Goal: Information Seeking & Learning: Understand process/instructions

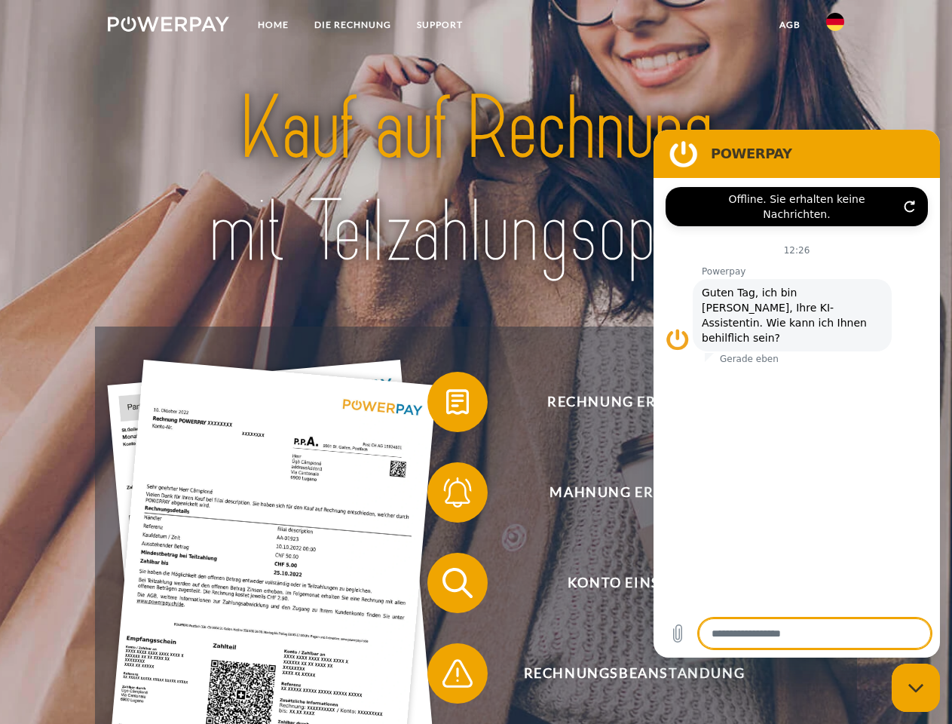
click at [168, 26] on img at bounding box center [168, 24] width 121 height 15
click at [835, 26] on img at bounding box center [835, 22] width 18 height 18
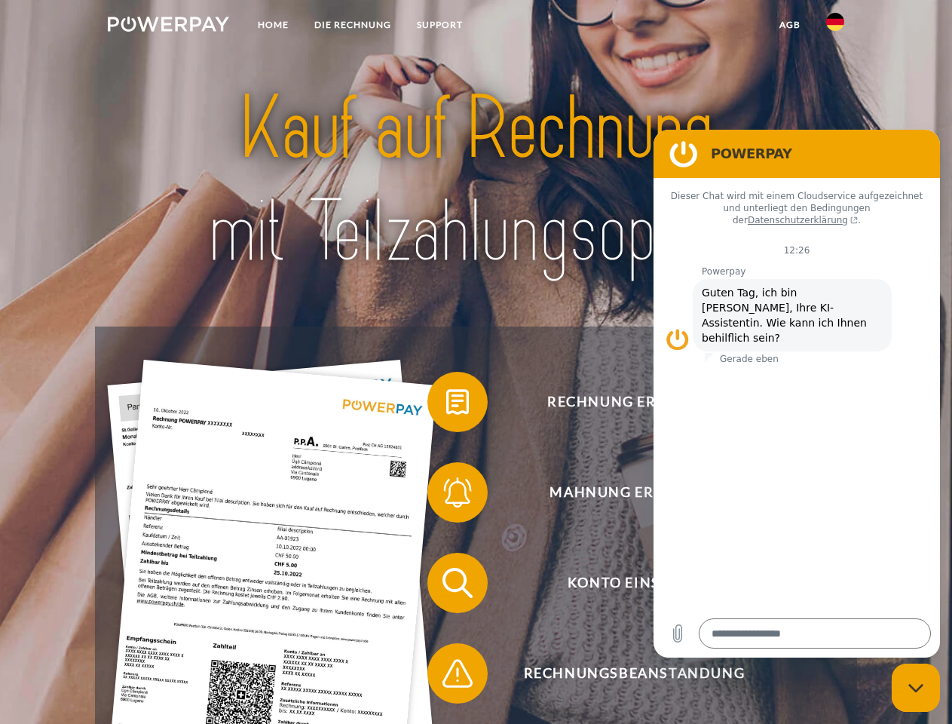
click at [789, 25] on link "agb" at bounding box center [790, 24] width 47 height 27
click at [446, 405] on span at bounding box center [434, 401] width 75 height 75
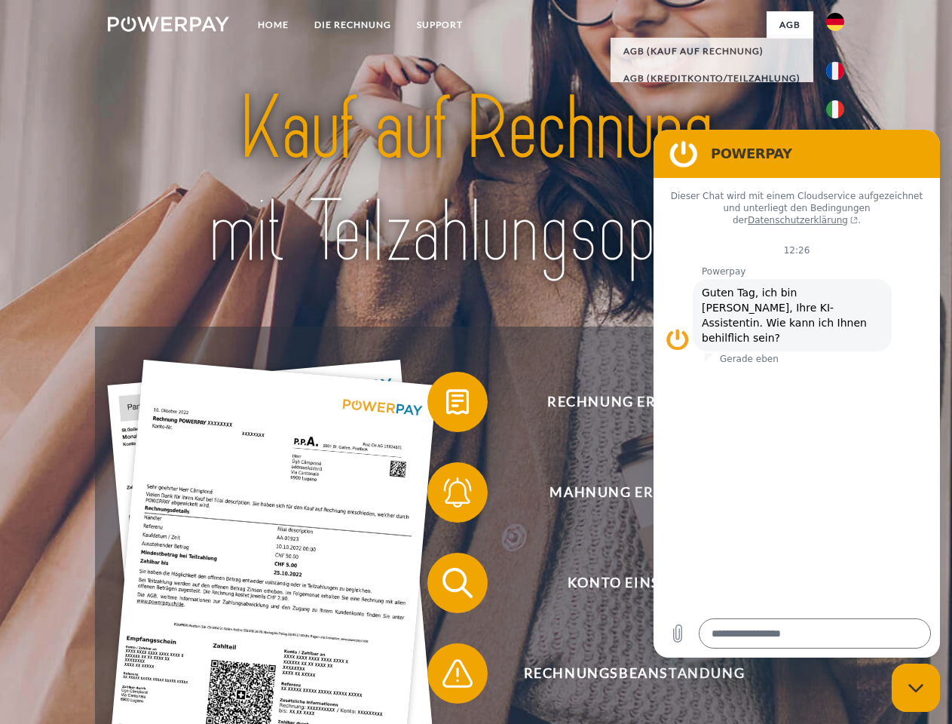
click at [446, 495] on span at bounding box center [434, 492] width 75 height 75
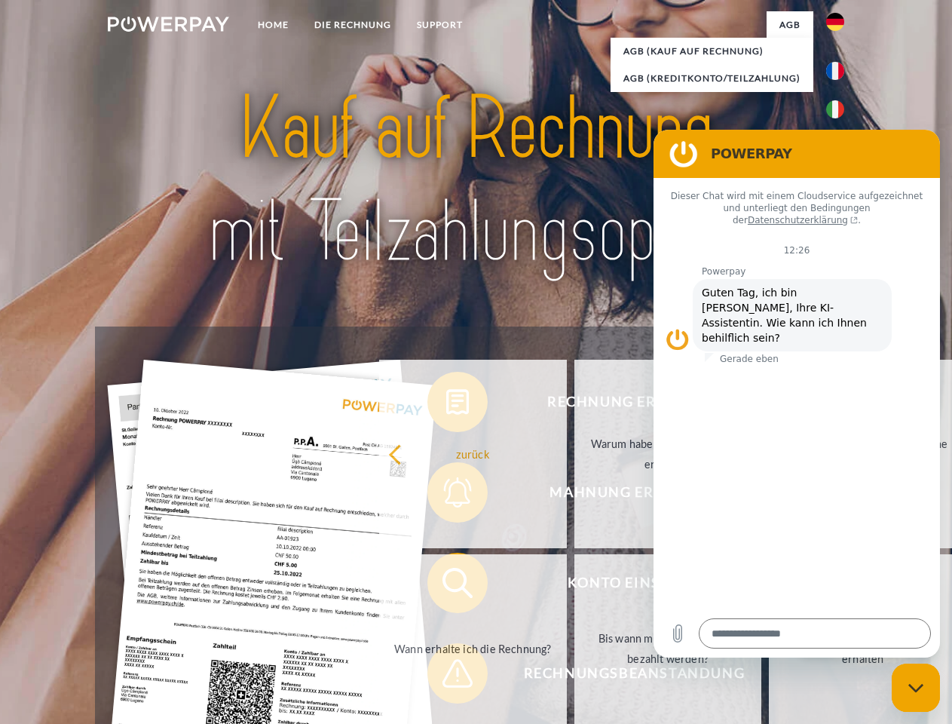
click at [575, 586] on link "Bis wann muss die Rechnung bezahlt werden?" at bounding box center [669, 648] width 188 height 189
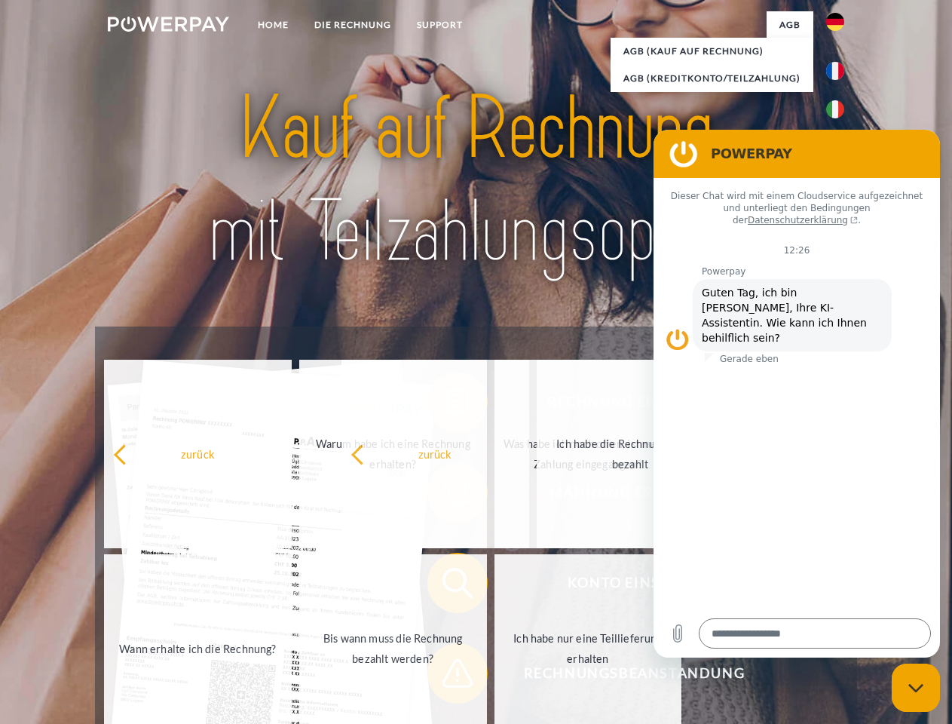
click at [446, 676] on span at bounding box center [434, 673] width 75 height 75
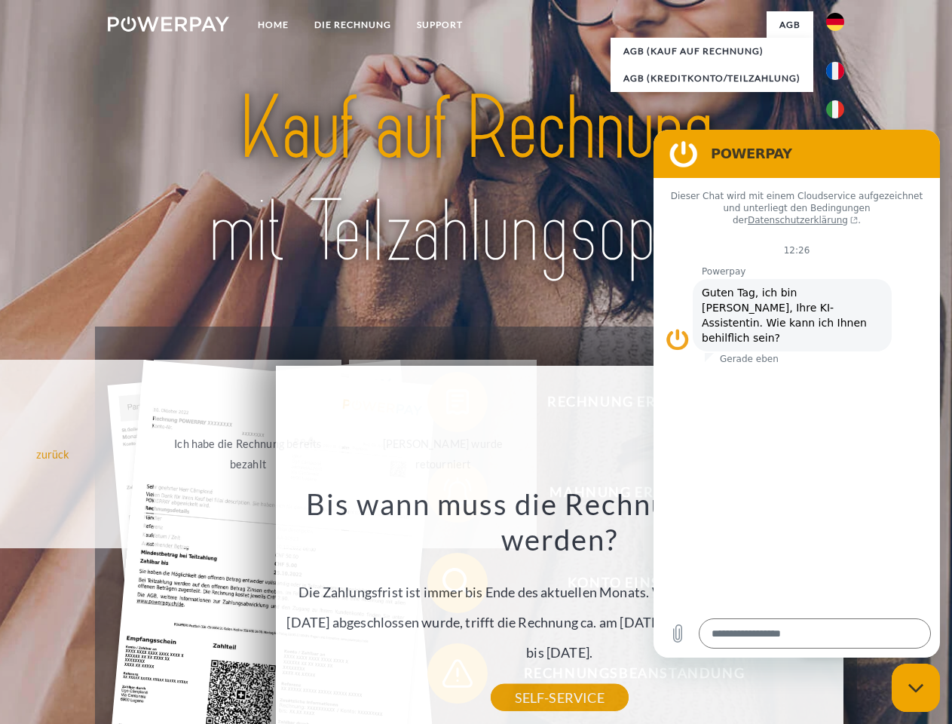
click at [916, 688] on icon "Messaging-Fenster schließen" at bounding box center [917, 688] width 16 height 10
type textarea "*"
